Goal: Task Accomplishment & Management: Complete application form

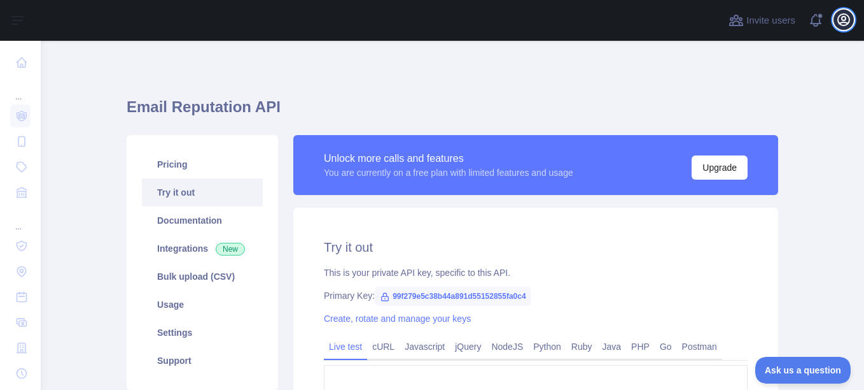
click at [847, 20] on icon "button" at bounding box center [843, 19] width 15 height 15
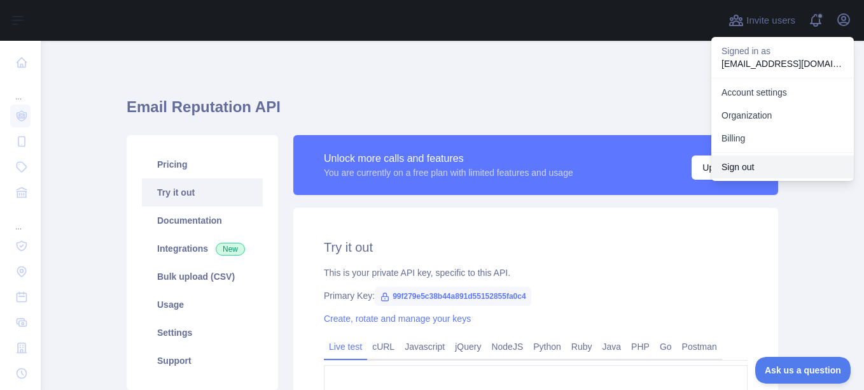
click at [759, 164] on button "Sign out" at bounding box center [783, 166] width 143 height 23
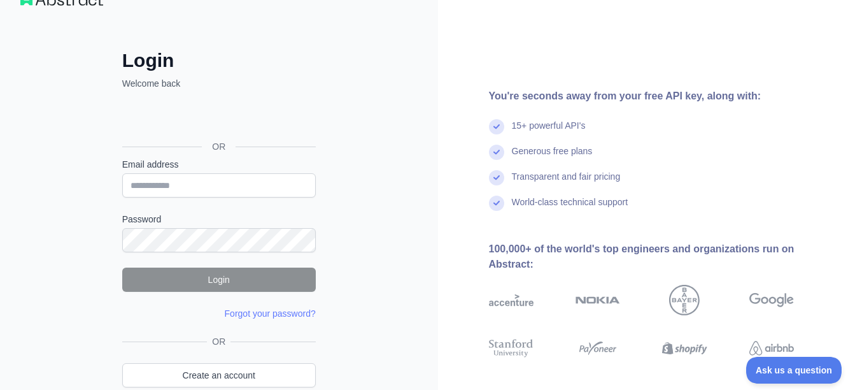
scroll to position [96, 0]
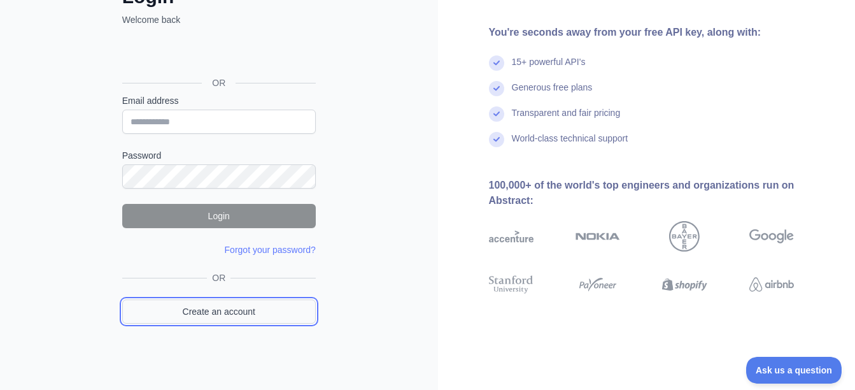
click at [230, 309] on link "Create an account" at bounding box center [218, 311] width 193 height 24
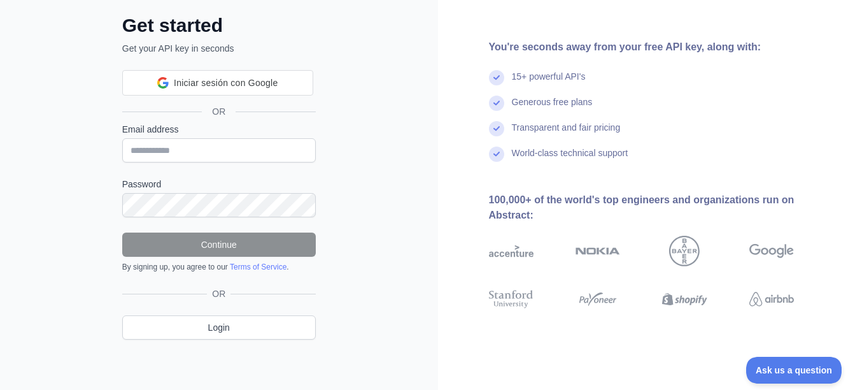
scroll to position [96, 0]
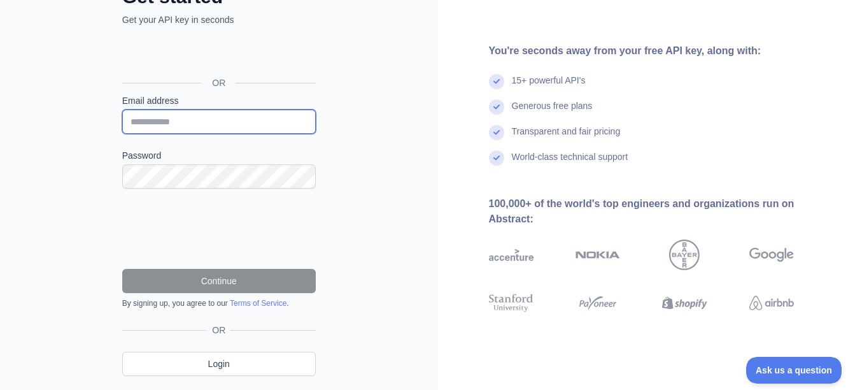
click at [189, 118] on input "Email address" at bounding box center [218, 121] width 193 height 24
click at [167, 120] on input "Email address" at bounding box center [218, 121] width 193 height 24
paste input "**********"
type input "**********"
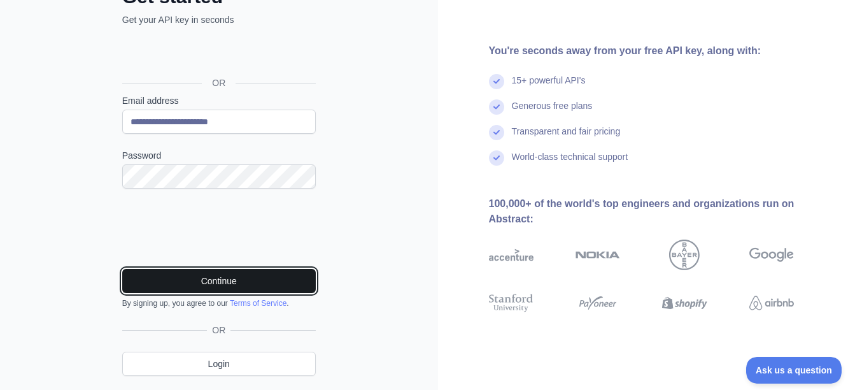
click at [221, 278] on button "Continue" at bounding box center [218, 281] width 193 height 24
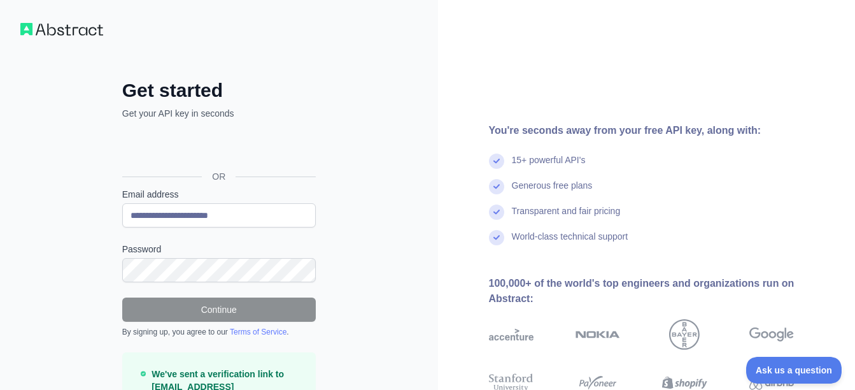
scroll to position [0, 0]
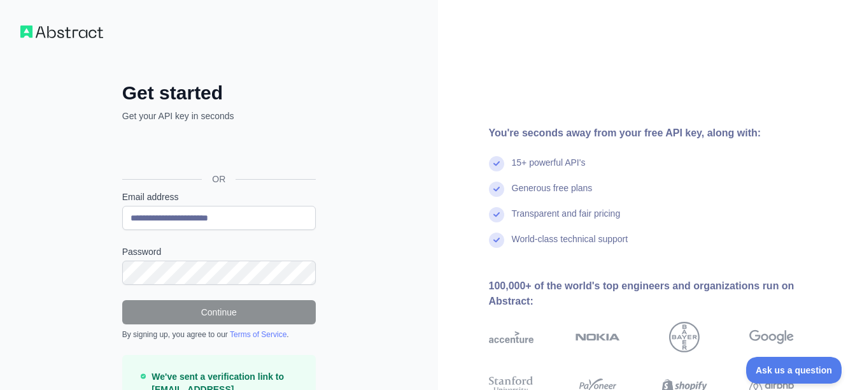
click at [73, 37] on img at bounding box center [61, 31] width 83 height 13
click at [72, 38] on img at bounding box center [61, 31] width 83 height 13
